Goal: Task Accomplishment & Management: Use online tool/utility

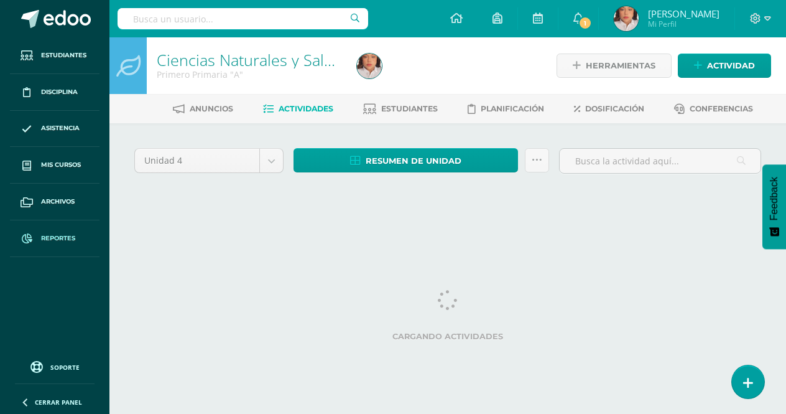
click at [66, 236] on span "Reportes" at bounding box center [58, 238] width 34 height 10
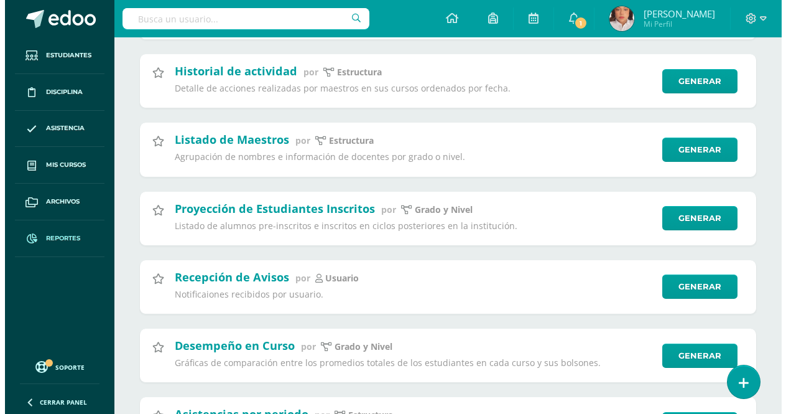
scroll to position [2488, 0]
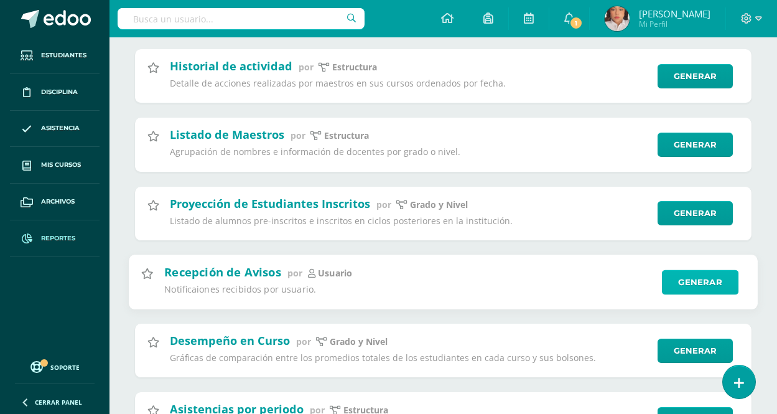
click at [687, 277] on link "Generar" at bounding box center [700, 281] width 77 height 25
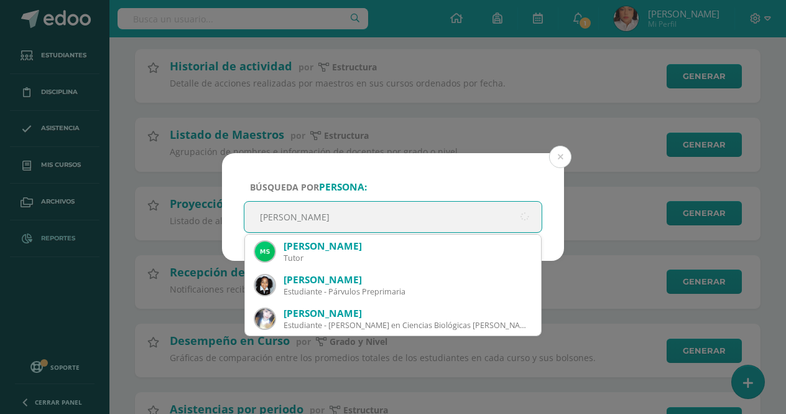
type input "[PERSON_NAME]"
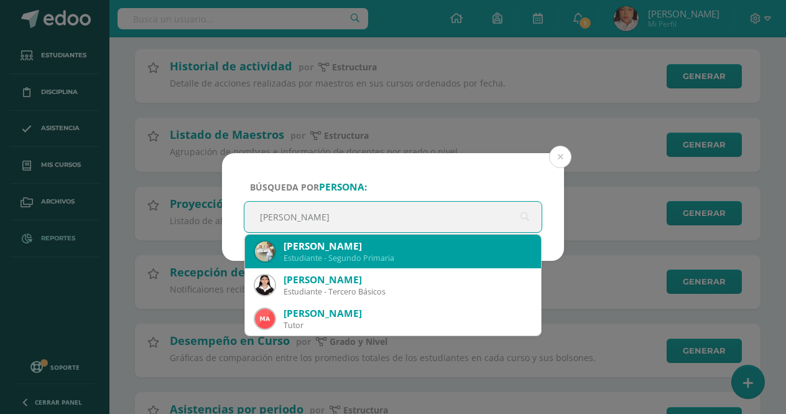
click at [342, 246] on div "[PERSON_NAME]" at bounding box center [408, 245] width 248 height 13
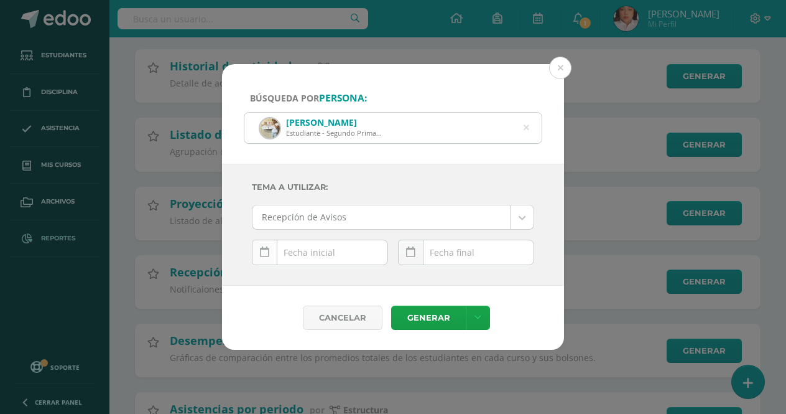
click at [270, 258] on link at bounding box center [265, 252] width 26 height 26
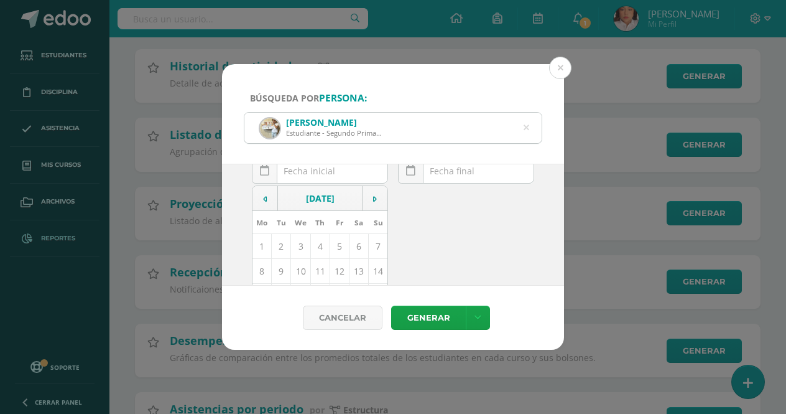
scroll to position [62, 0]
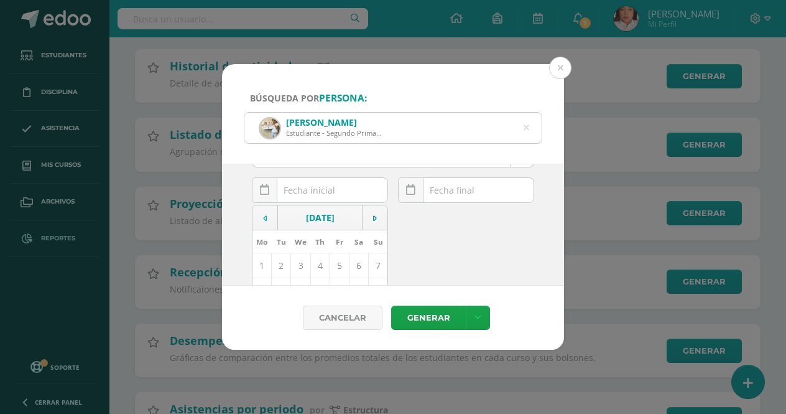
click at [263, 224] on td at bounding box center [266, 217] width 26 height 25
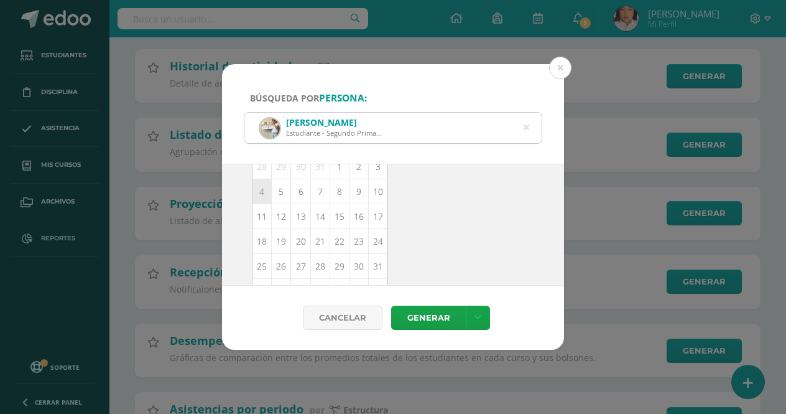
scroll to position [181, 0]
click at [285, 220] on td "19" at bounding box center [281, 221] width 19 height 25
type input "[DATE]"
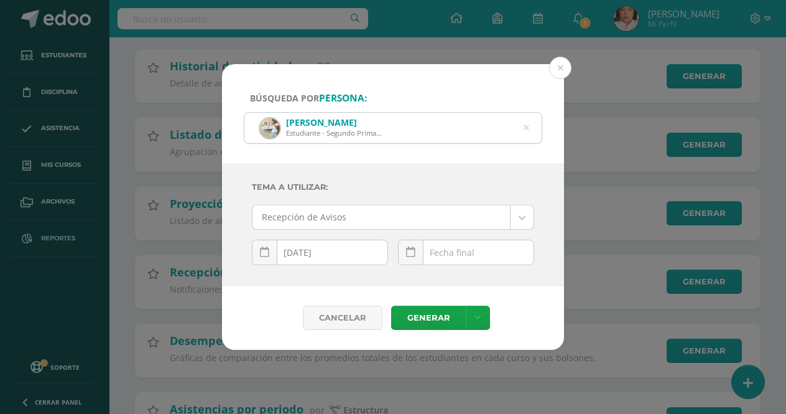
scroll to position [0, 0]
click at [434, 253] on div "[DATE] Mo Tu We Th Fr Sa Su 1 2 3 4 5 6 7 8 9 10 11 12 13 14 15 16 17 18 19 20 …" at bounding box center [466, 256] width 136 height 35
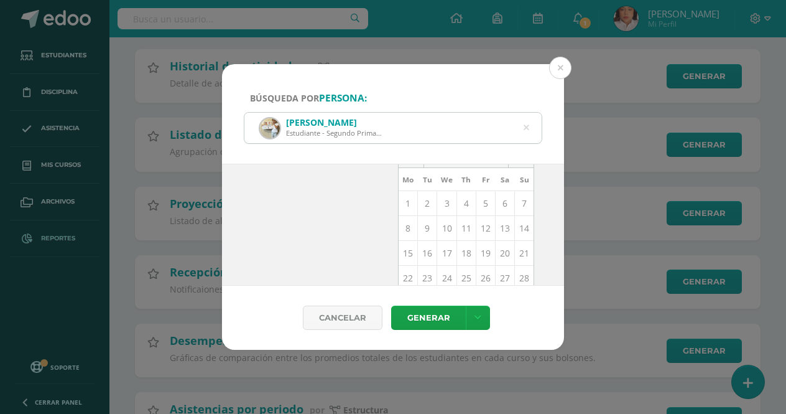
click at [457, 228] on td "11" at bounding box center [466, 228] width 19 height 25
type input "[DATE]"
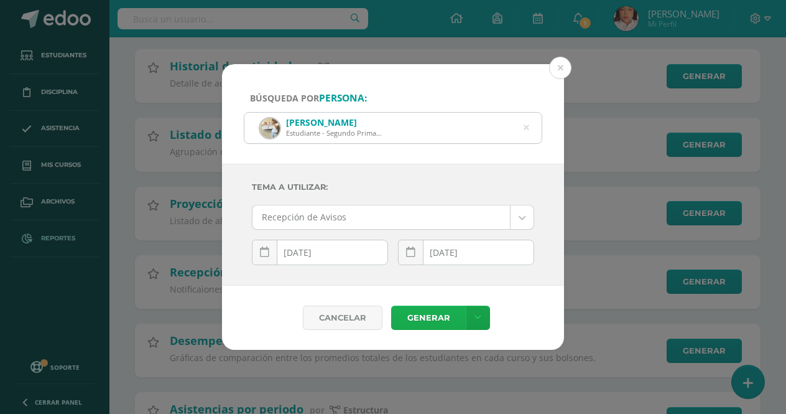
scroll to position [0, 0]
click at [431, 320] on link "Generar" at bounding box center [428, 317] width 75 height 24
click at [526, 129] on icon at bounding box center [527, 128] width 6 height 32
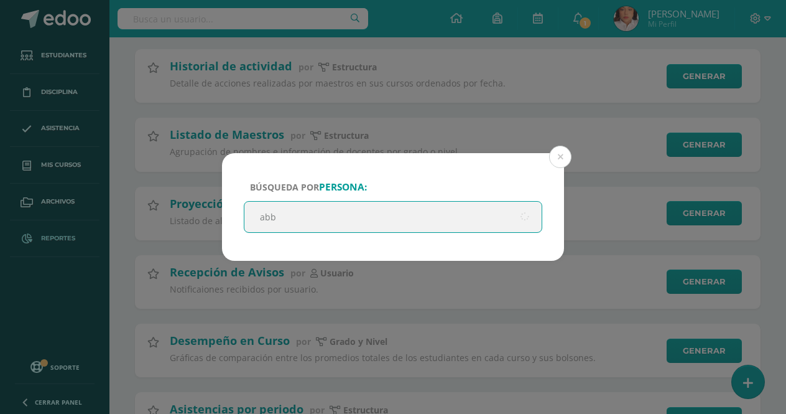
type input "[PERSON_NAME]"
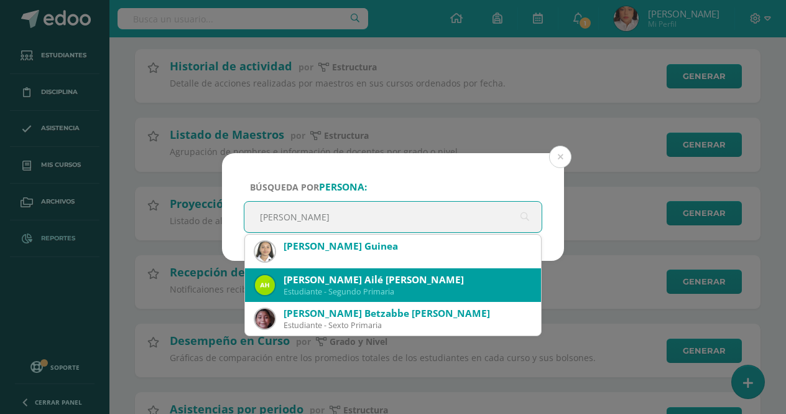
click at [317, 286] on div "Estudiante - Segundo Primaria" at bounding box center [408, 291] width 248 height 11
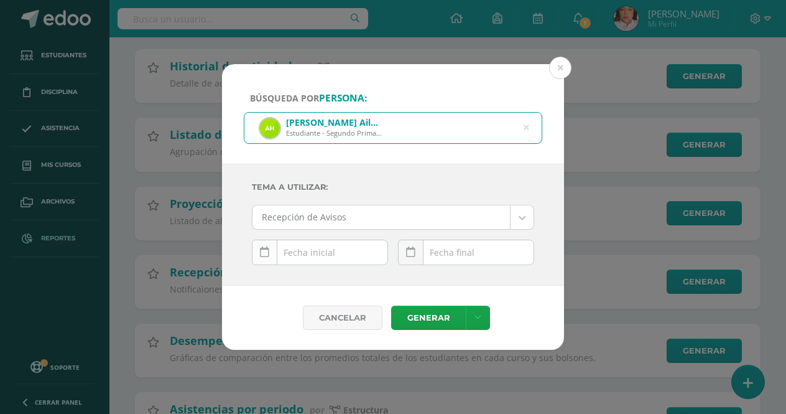
click at [269, 260] on link at bounding box center [265, 252] width 26 height 26
click at [272, 279] on td at bounding box center [266, 279] width 26 height 25
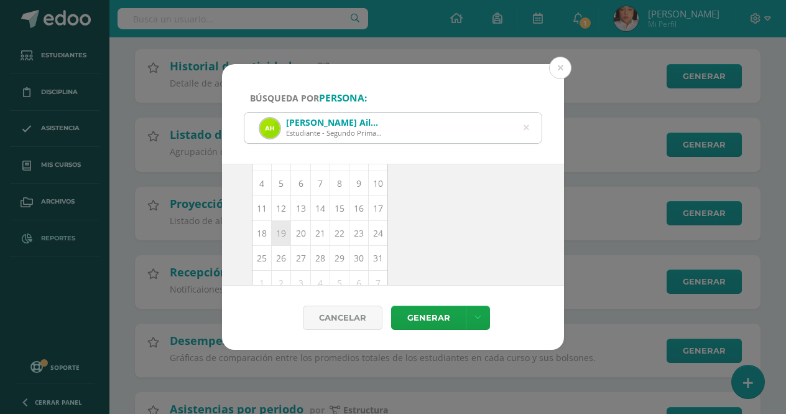
scroll to position [181, 0]
click at [355, 225] on td "23" at bounding box center [359, 221] width 19 height 25
type input "[DATE]"
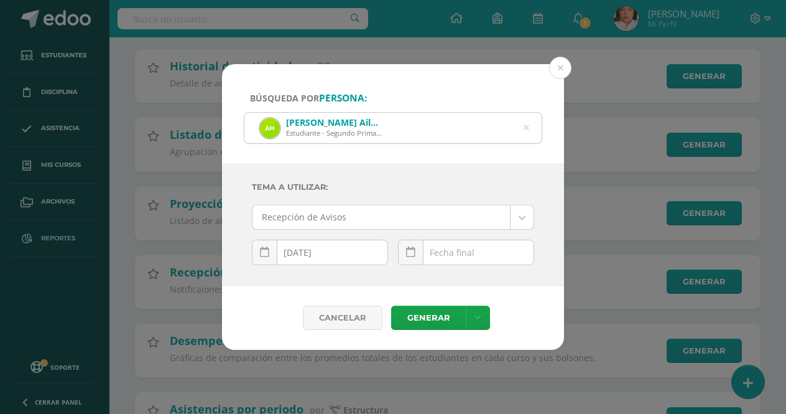
scroll to position [0, 0]
click at [414, 256] on icon at bounding box center [410, 252] width 9 height 11
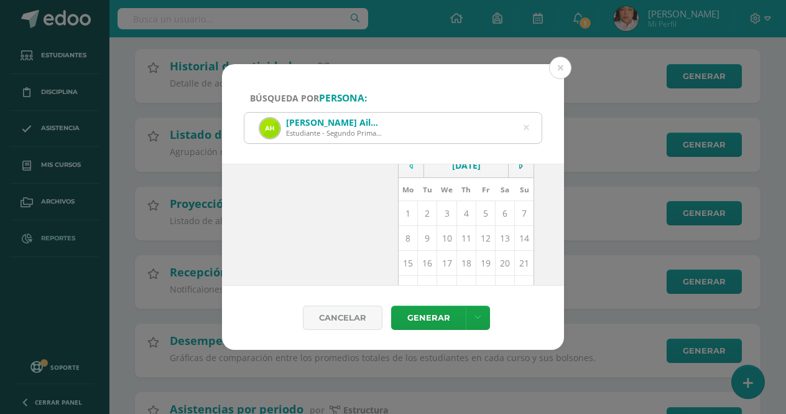
scroll to position [124, 0]
click at [460, 227] on td "11" at bounding box center [466, 228] width 19 height 25
type input "[DATE]"
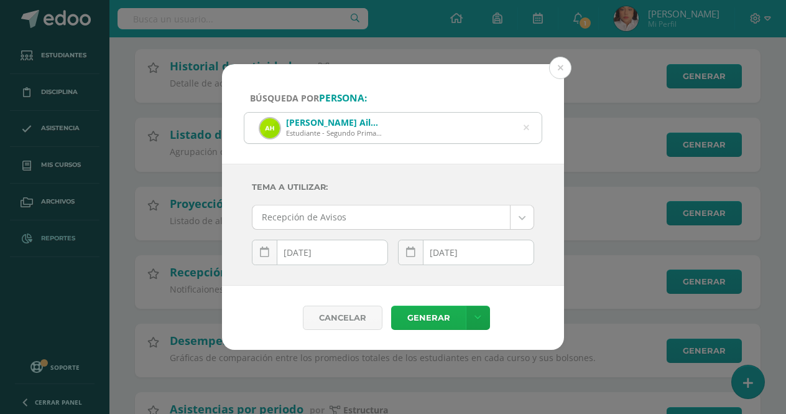
scroll to position [0, 0]
click at [437, 318] on link "Generar" at bounding box center [428, 317] width 75 height 24
click at [528, 129] on icon at bounding box center [527, 128] width 6 height 32
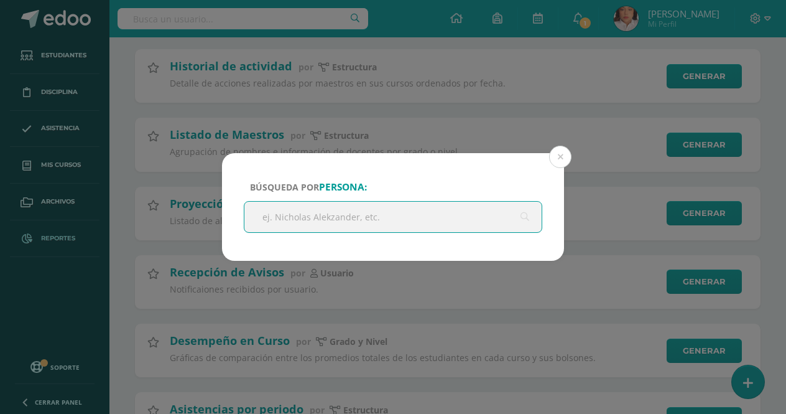
click at [401, 128] on div "Búsqueda por persona: [GEOGRAPHIC_DATA] Cancelar Generar Descargar como HTML De…" at bounding box center [393, 207] width 786 height 414
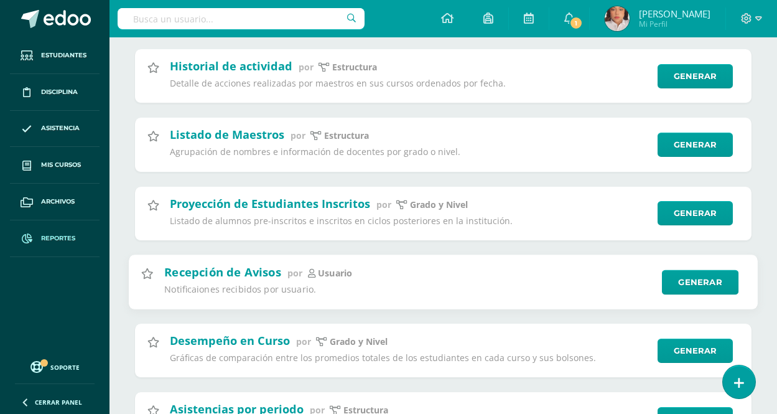
click at [243, 281] on div "Recepción de Avisos por Usuario Notificaiones recibidos por usuario." at bounding box center [408, 281] width 489 height 35
click at [711, 280] on link "Generar" at bounding box center [700, 281] width 77 height 25
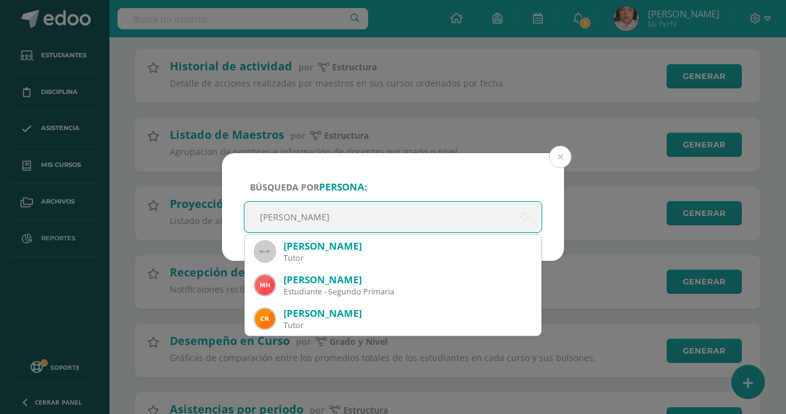
type input "[PERSON_NAME]"
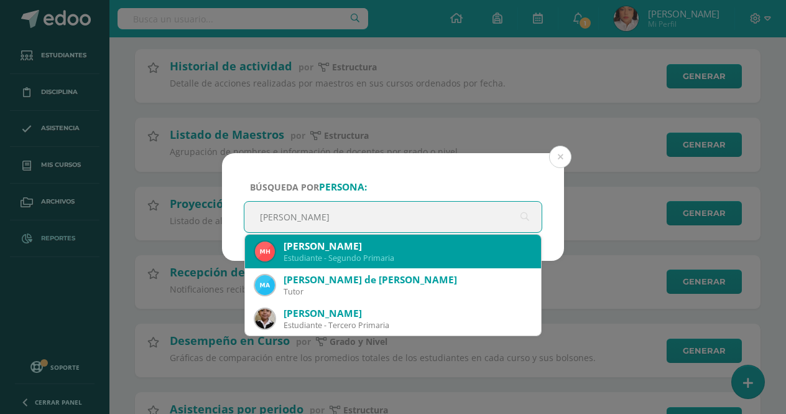
click at [325, 251] on div "[PERSON_NAME]" at bounding box center [408, 245] width 248 height 13
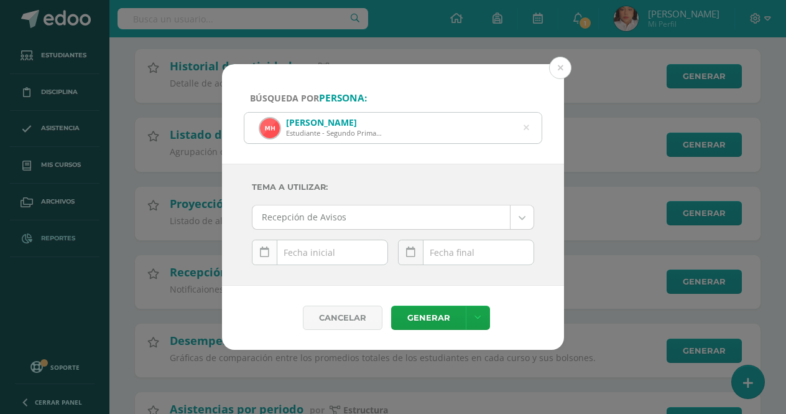
click at [268, 256] on icon at bounding box center [264, 252] width 9 height 11
click at [260, 279] on td at bounding box center [266, 279] width 26 height 25
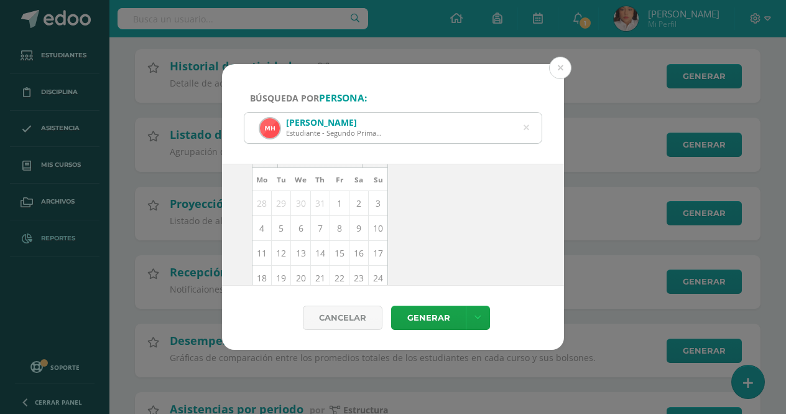
scroll to position [181, 0]
click at [280, 226] on td "19" at bounding box center [281, 221] width 19 height 25
type input "[DATE]"
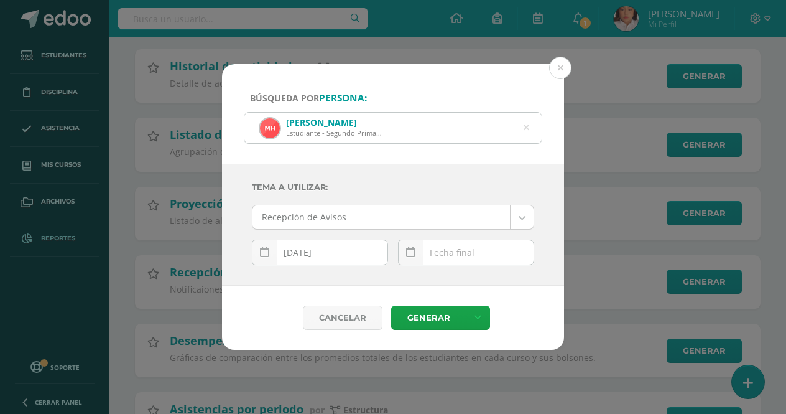
scroll to position [0, 0]
click at [413, 254] on icon at bounding box center [410, 252] width 9 height 11
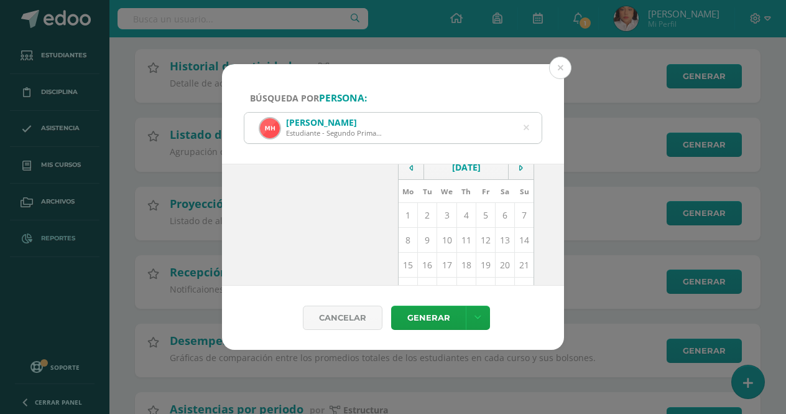
scroll to position [124, 0]
click at [422, 230] on td "9" at bounding box center [427, 228] width 19 height 25
type input "[DATE]"
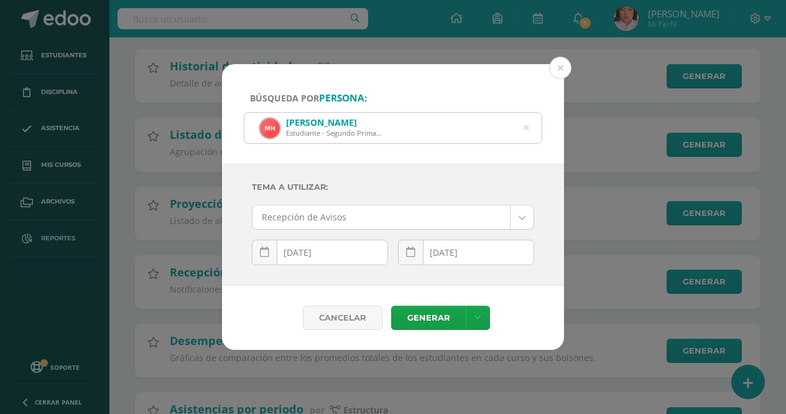
scroll to position [0, 0]
click at [425, 318] on link "Generar" at bounding box center [428, 317] width 75 height 24
click at [375, 134] on div "Estudiante - Segundo Primaria" at bounding box center [334, 132] width 96 height 9
click at [524, 128] on icon at bounding box center [527, 128] width 6 height 32
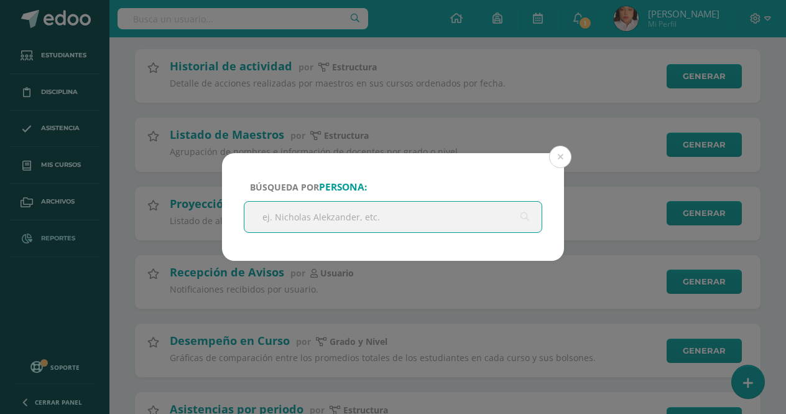
click at [266, 215] on input "text" at bounding box center [392, 217] width 297 height 30
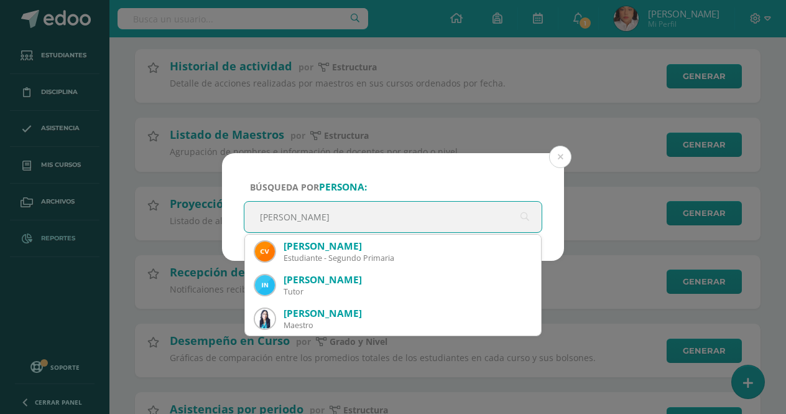
type input "[PERSON_NAME]"
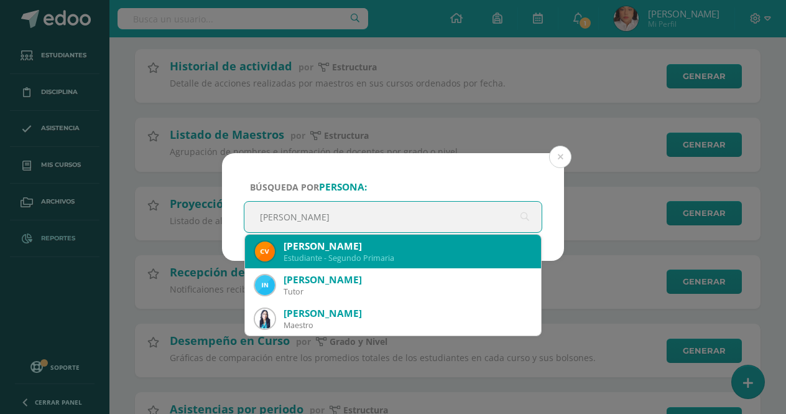
click at [310, 256] on div "Estudiante - Segundo Primaria" at bounding box center [408, 258] width 248 height 11
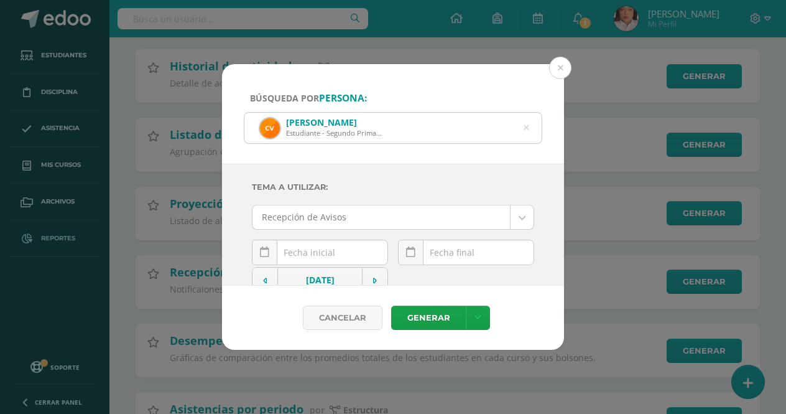
click at [313, 254] on input "text" at bounding box center [320, 252] width 135 height 24
click at [297, 255] on input "text" at bounding box center [320, 252] width 135 height 24
click at [257, 276] on td at bounding box center [266, 279] width 26 height 25
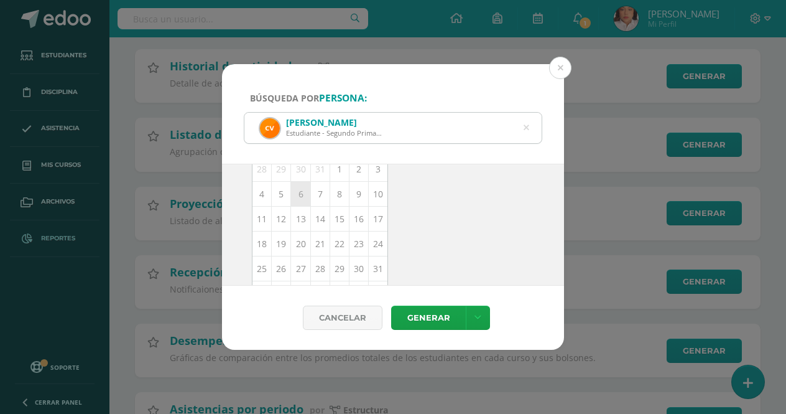
scroll to position [181, 0]
click at [280, 245] on td "26" at bounding box center [281, 246] width 19 height 25
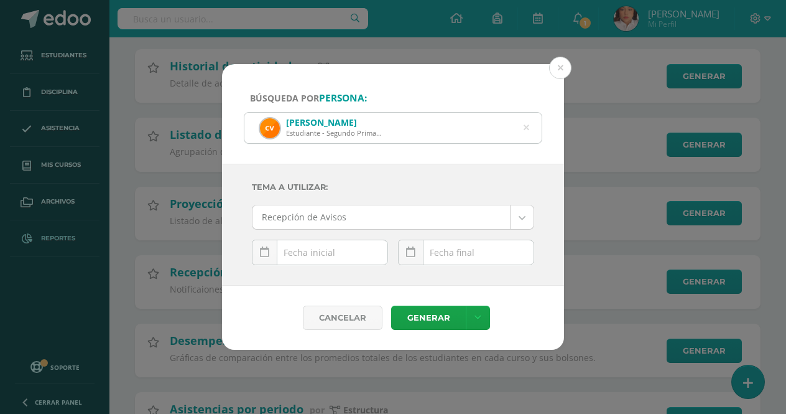
type input "[DATE]"
click at [440, 251] on div "[DATE] Mo Tu We Th Fr Sa Su 1 2 3 4 5 6 7 8 9 10 11 12 13 14 15 16 17 18 19 20 …" at bounding box center [466, 256] width 136 height 35
click at [409, 281] on td at bounding box center [412, 279] width 26 height 25
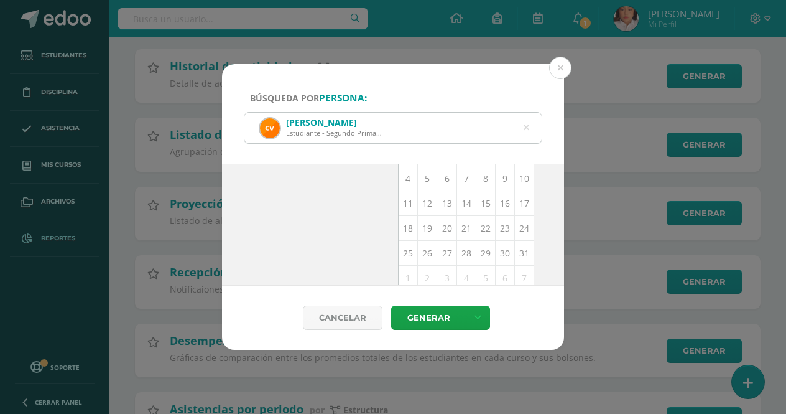
scroll to position [181, 0]
click at [425, 247] on td "26" at bounding box center [427, 246] width 19 height 25
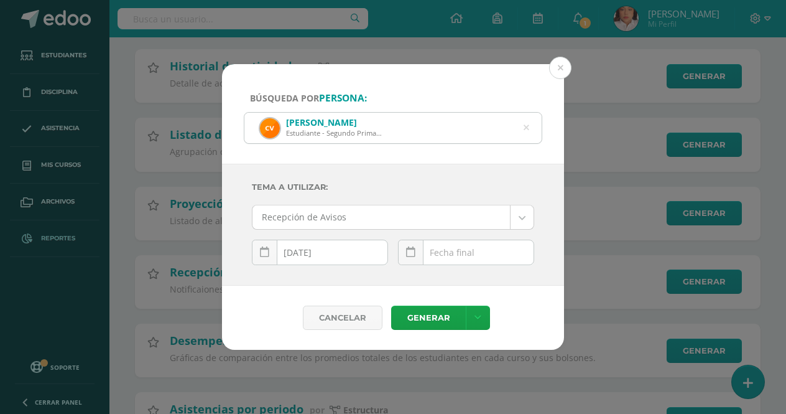
type input "[DATE]"
click at [443, 323] on link "Generar" at bounding box center [428, 317] width 75 height 24
click at [526, 126] on icon at bounding box center [527, 128] width 6 height 32
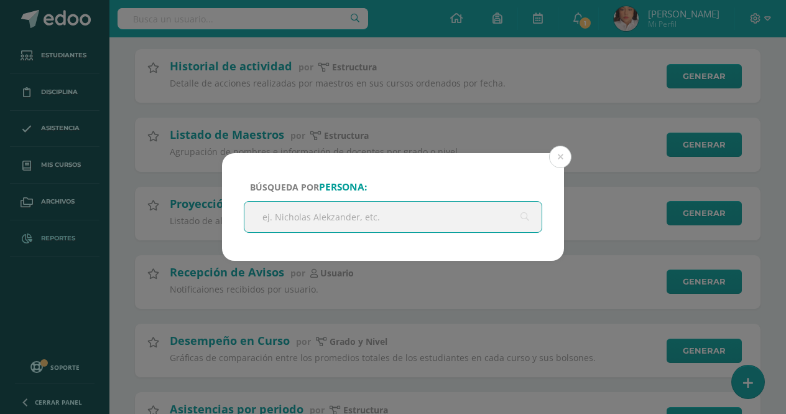
click at [341, 216] on input "text" at bounding box center [392, 217] width 297 height 30
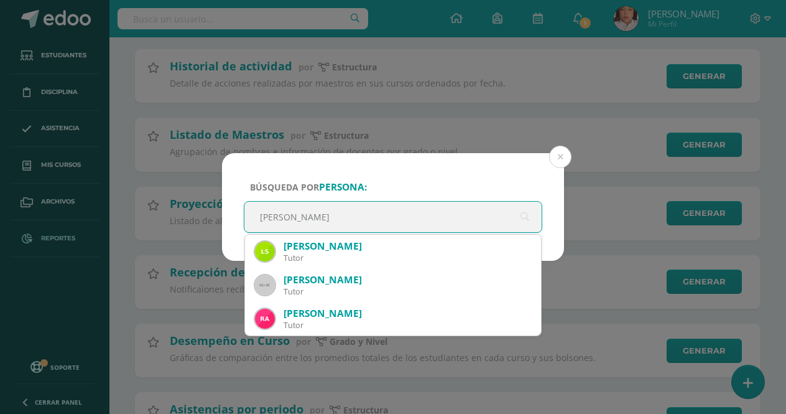
type input "[PERSON_NAME]"
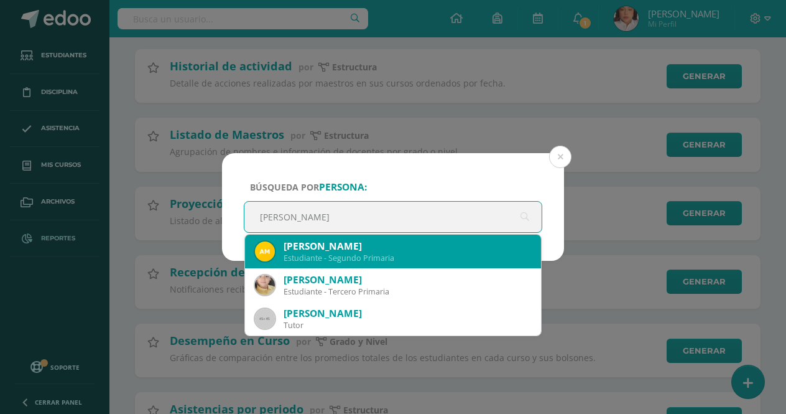
click at [341, 249] on div "[PERSON_NAME]" at bounding box center [408, 245] width 248 height 13
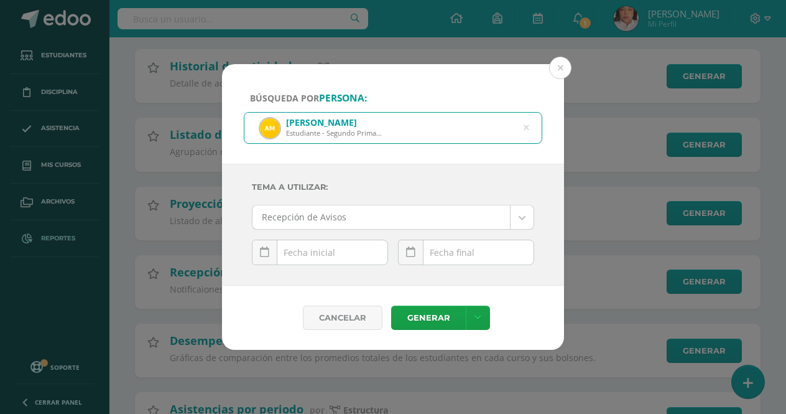
click at [332, 256] on div "[DATE] Mo Tu We Th Fr Sa Su 1 2 3 4 5 6 7 8 9 10 11 12 13 14 15 16 17 18 19 20 …" at bounding box center [320, 256] width 136 height 35
click at [266, 285] on div "Tema a Utilizar: Recepción de Avisos --------- Recepción de Avisos [DATE] Mo Tu…" at bounding box center [393, 225] width 342 height 122
click at [287, 256] on div "[DATE] Mo Tu We Th Fr Sa Su 1 2 3 4 5 6 7 8 9 10 11 12 13 14 15 16 17 18 19 20 …" at bounding box center [320, 256] width 136 height 35
click at [266, 280] on icon at bounding box center [265, 280] width 4 height 9
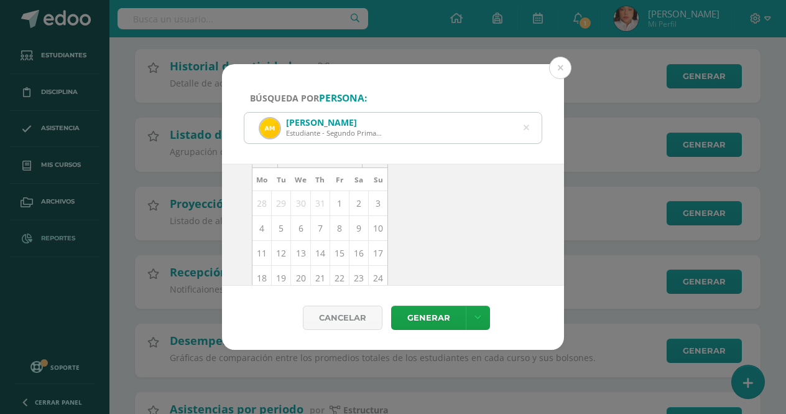
scroll to position [181, 0]
click at [283, 246] on td "26" at bounding box center [281, 246] width 19 height 25
type input "[DATE]"
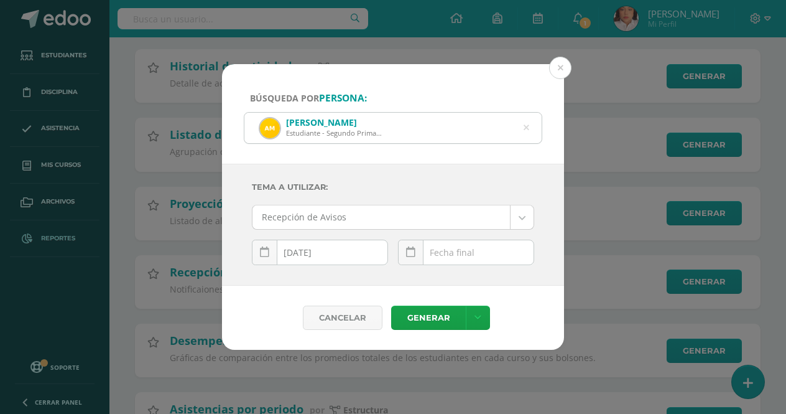
scroll to position [0, 0]
click at [474, 253] on div "[DATE] Mo Tu We Th Fr Sa Su 1 2 3 4 5 6 7 8 9 10 11 12 13 14 15 16 17 18 19 20 …" at bounding box center [466, 256] width 136 height 35
click at [409, 281] on icon at bounding box center [411, 280] width 4 height 9
click at [435, 281] on td "[DATE]" at bounding box center [466, 279] width 85 height 25
click at [408, 253] on icon at bounding box center [410, 252] width 9 height 11
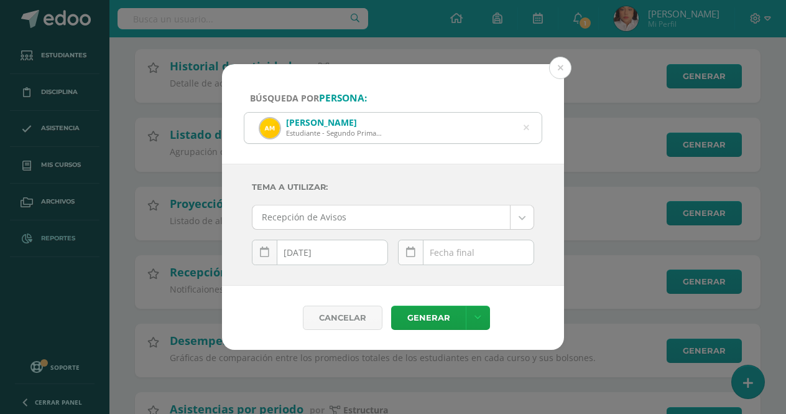
click at [408, 253] on icon at bounding box center [410, 252] width 9 height 11
click at [409, 278] on icon at bounding box center [411, 280] width 4 height 9
click at [515, 279] on td at bounding box center [522, 279] width 26 height 25
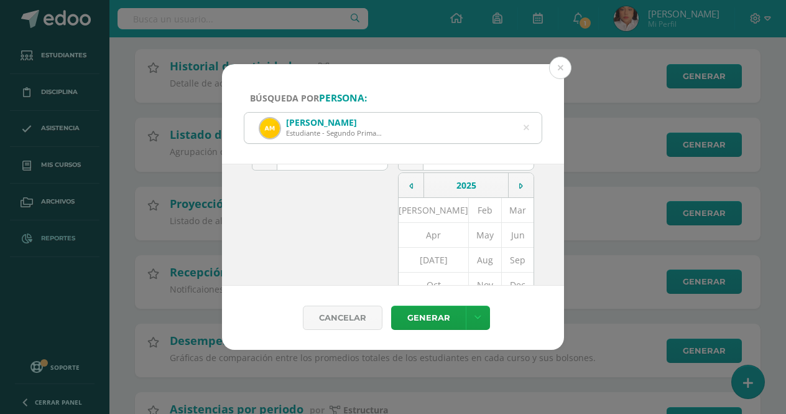
scroll to position [124, 0]
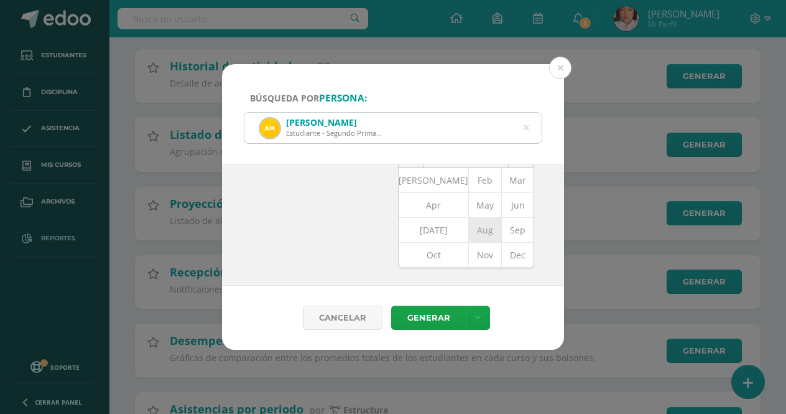
click at [469, 231] on td "Aug" at bounding box center [485, 230] width 33 height 25
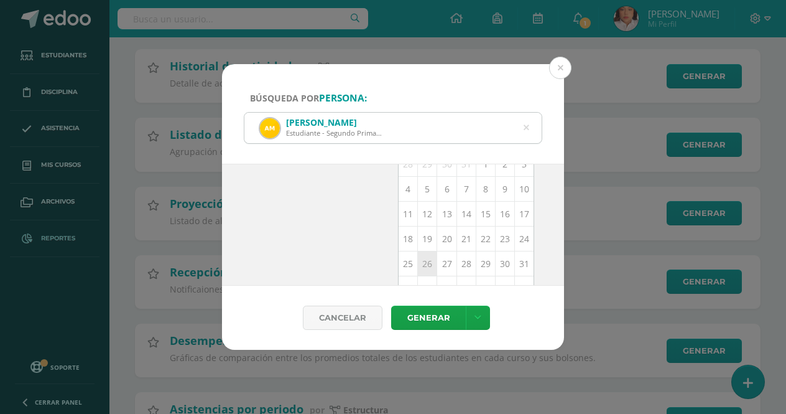
click at [419, 264] on td "26" at bounding box center [427, 263] width 19 height 25
type input "[DATE]"
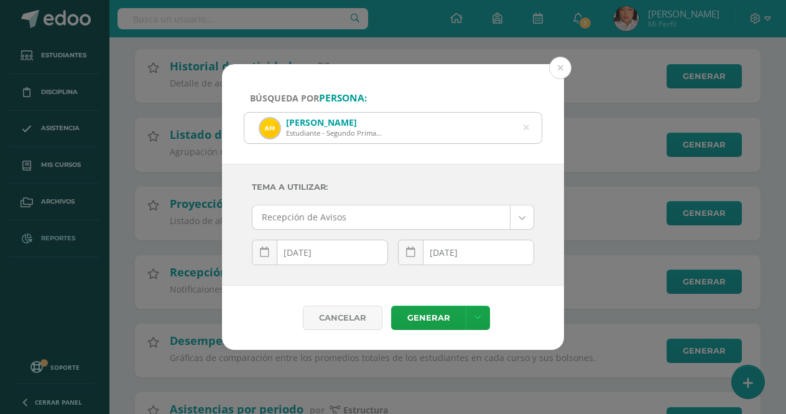
scroll to position [0, 0]
click at [419, 315] on link "Generar" at bounding box center [428, 317] width 75 height 24
click at [380, 127] on div "[PERSON_NAME]" at bounding box center [334, 122] width 96 height 12
click at [529, 131] on icon at bounding box center [527, 128] width 6 height 32
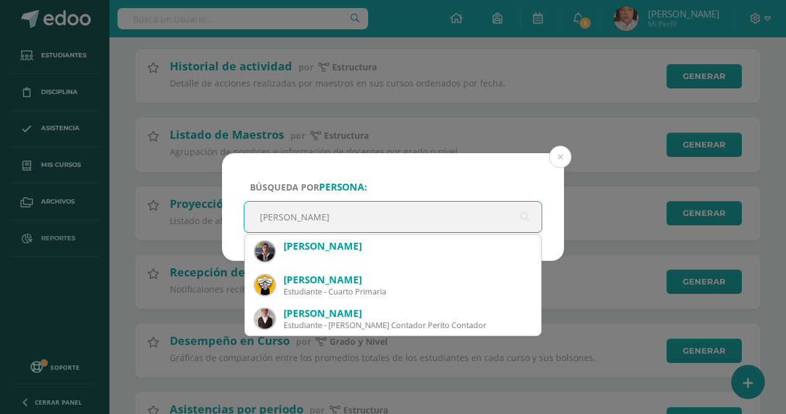
type input "[PERSON_NAME]"
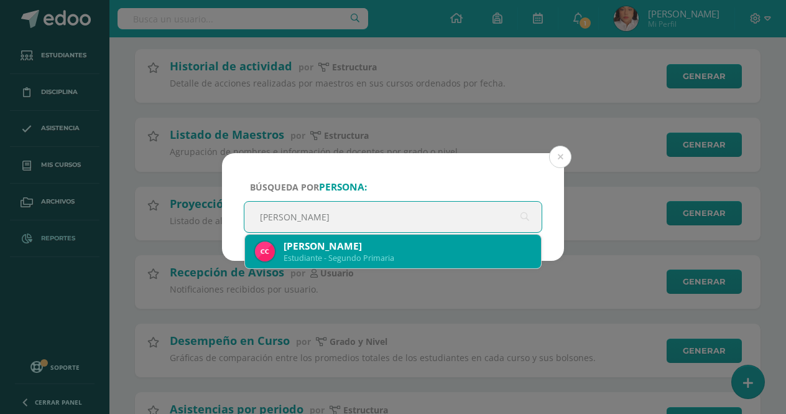
click at [390, 246] on div "[PERSON_NAME]" at bounding box center [408, 245] width 248 height 13
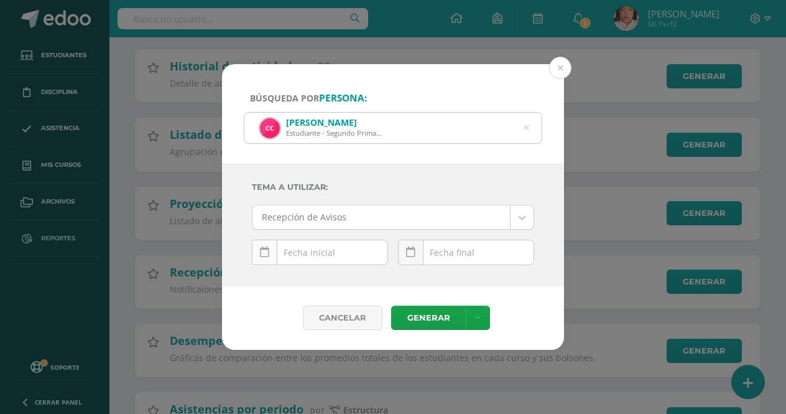
click at [261, 256] on icon at bounding box center [264, 252] width 9 height 11
click at [264, 279] on icon at bounding box center [265, 280] width 4 height 9
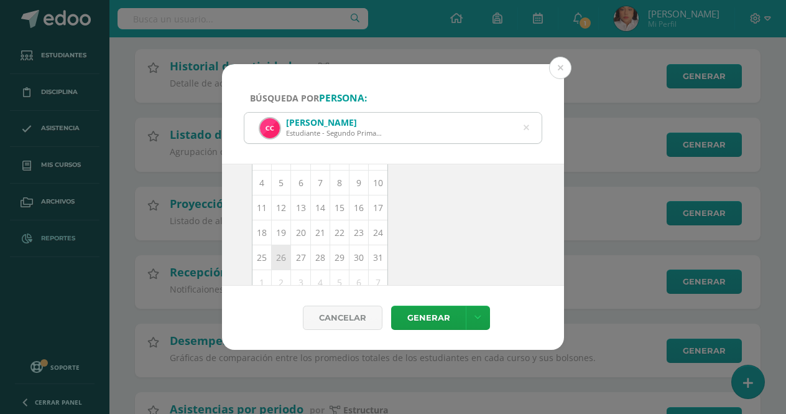
click at [277, 260] on td "26" at bounding box center [281, 257] width 19 height 25
type input "[DATE]"
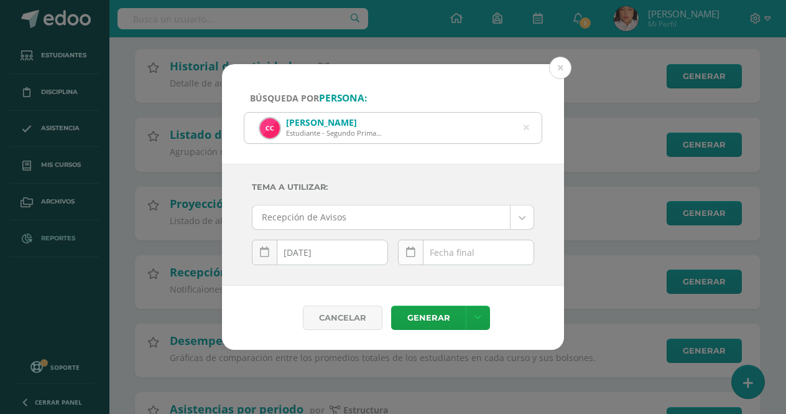
click at [415, 258] on link at bounding box center [411, 252] width 26 height 26
click at [409, 277] on td at bounding box center [412, 279] width 26 height 25
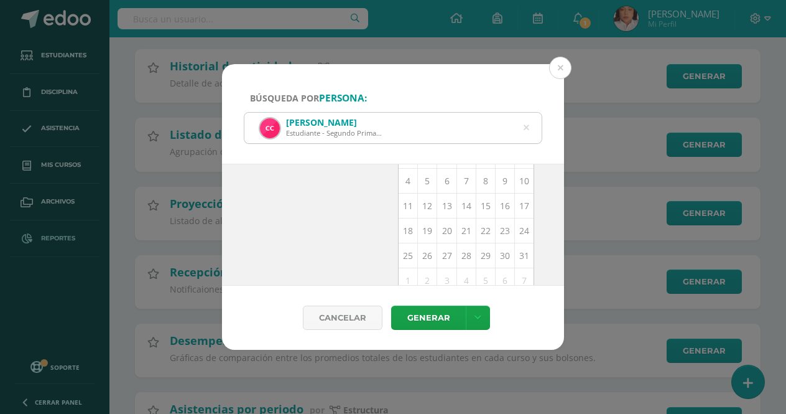
scroll to position [181, 0]
click at [421, 247] on td "26" at bounding box center [427, 246] width 19 height 25
type input "[DATE]"
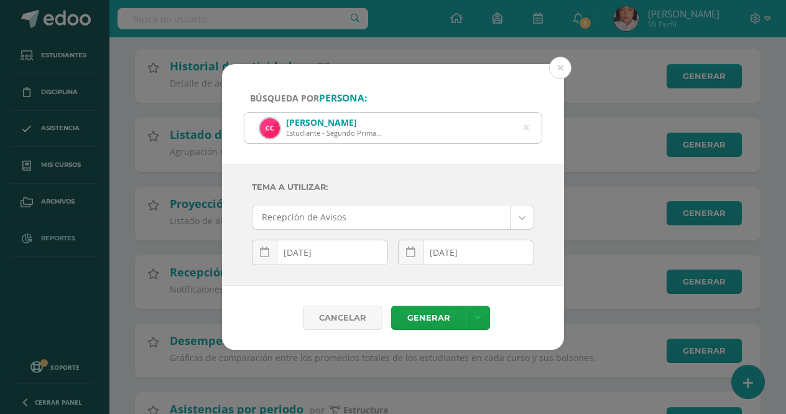
scroll to position [0, 0]
click at [428, 324] on link "Generar" at bounding box center [428, 317] width 75 height 24
click at [528, 126] on icon at bounding box center [527, 128] width 6 height 32
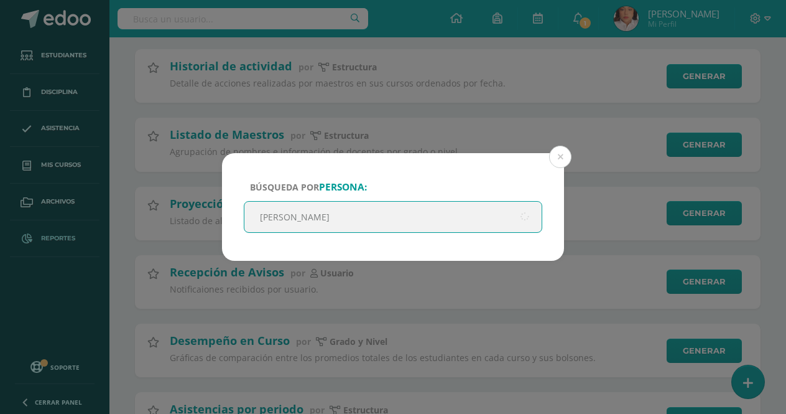
type input "[PERSON_NAME]"
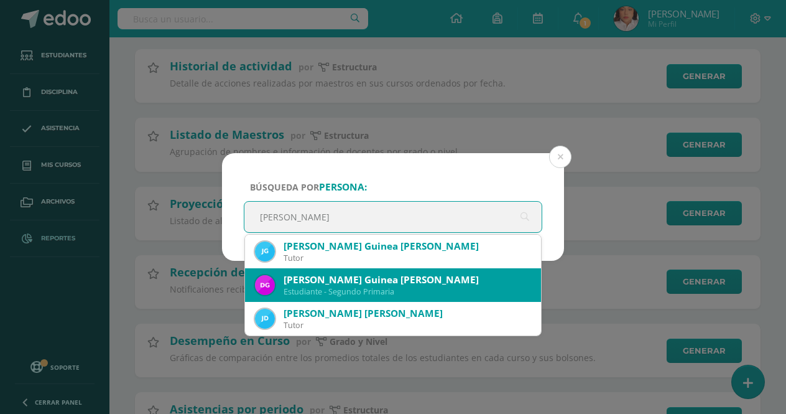
click at [395, 283] on div "[PERSON_NAME] Guinea [PERSON_NAME]" at bounding box center [408, 279] width 248 height 13
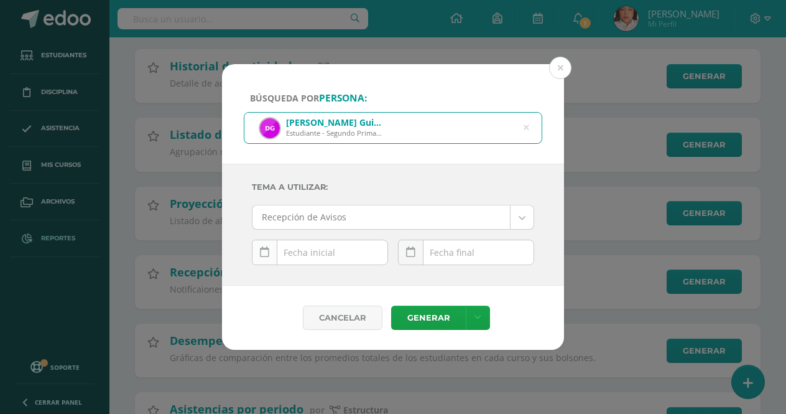
click at [259, 254] on link at bounding box center [265, 252] width 26 height 26
click at [266, 276] on icon at bounding box center [265, 280] width 4 height 9
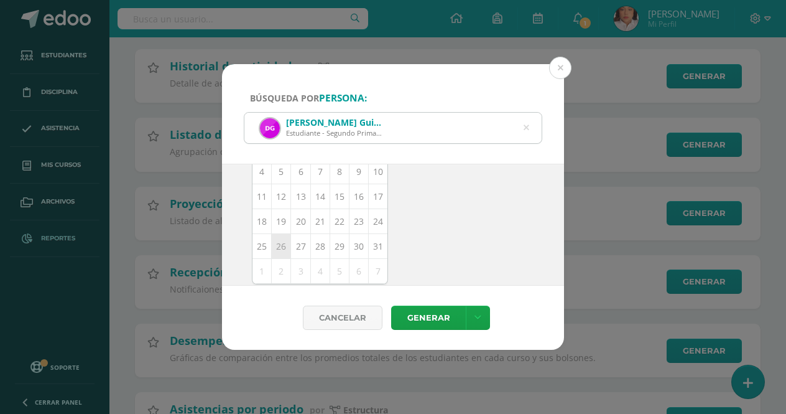
click at [282, 250] on td "26" at bounding box center [281, 246] width 19 height 25
type input "[DATE]"
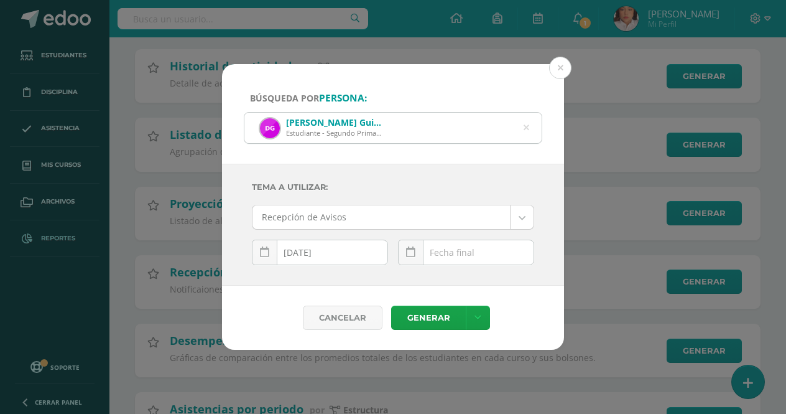
scroll to position [0, 0]
click at [410, 255] on icon at bounding box center [410, 252] width 9 height 11
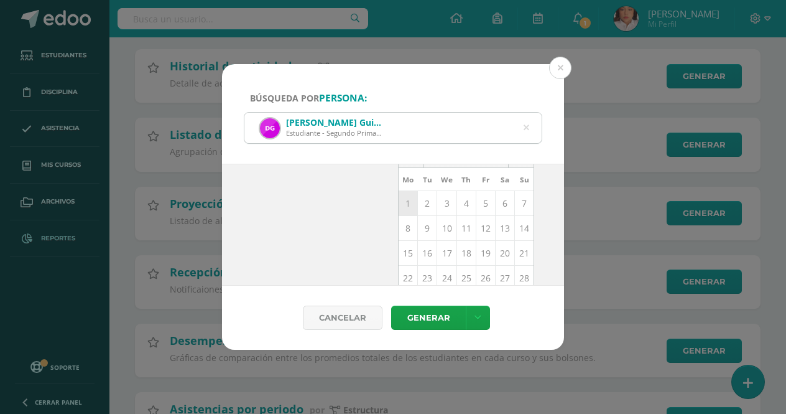
scroll to position [62, 0]
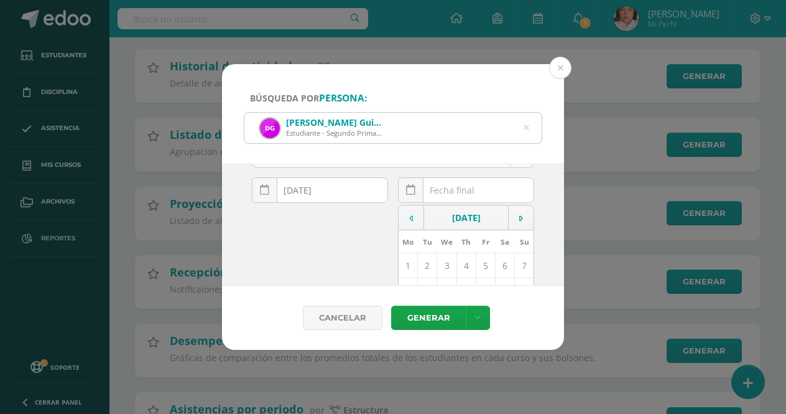
click at [404, 218] on td at bounding box center [412, 217] width 26 height 25
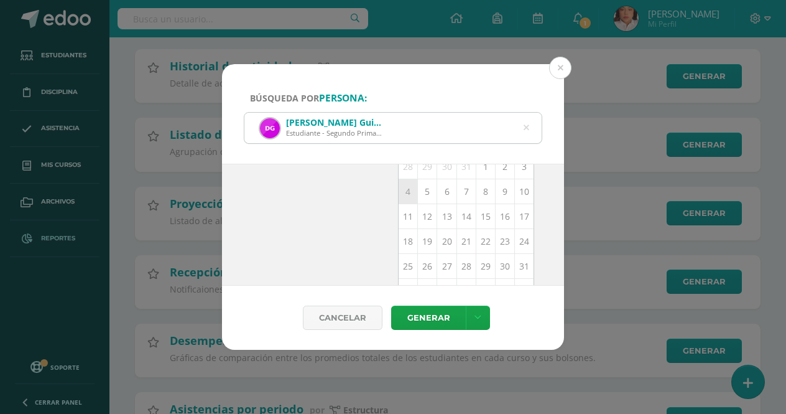
scroll to position [181, 0]
click at [418, 249] on td "26" at bounding box center [427, 246] width 19 height 25
type input "[DATE]"
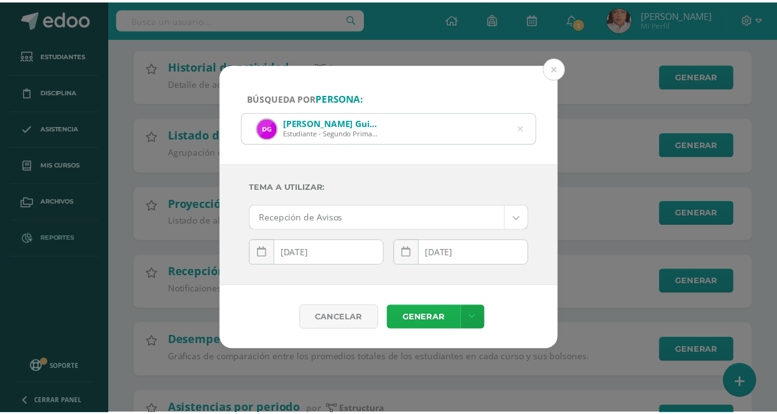
scroll to position [0, 0]
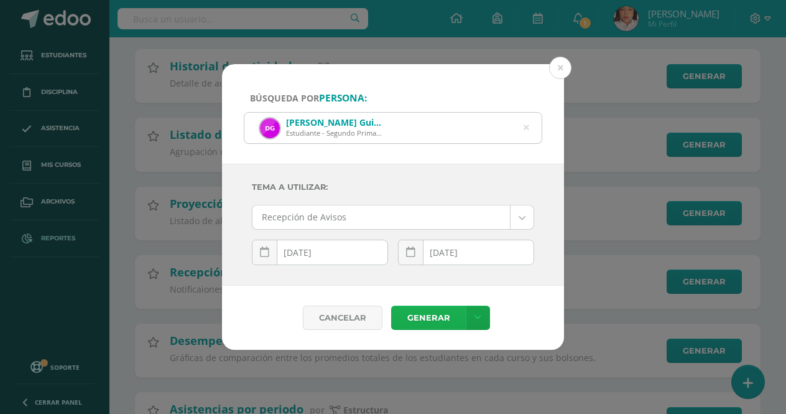
click at [421, 322] on link "Generar" at bounding box center [428, 317] width 75 height 24
click at [562, 65] on button at bounding box center [560, 68] width 22 height 22
